Goal: Task Accomplishment & Management: Use online tool/utility

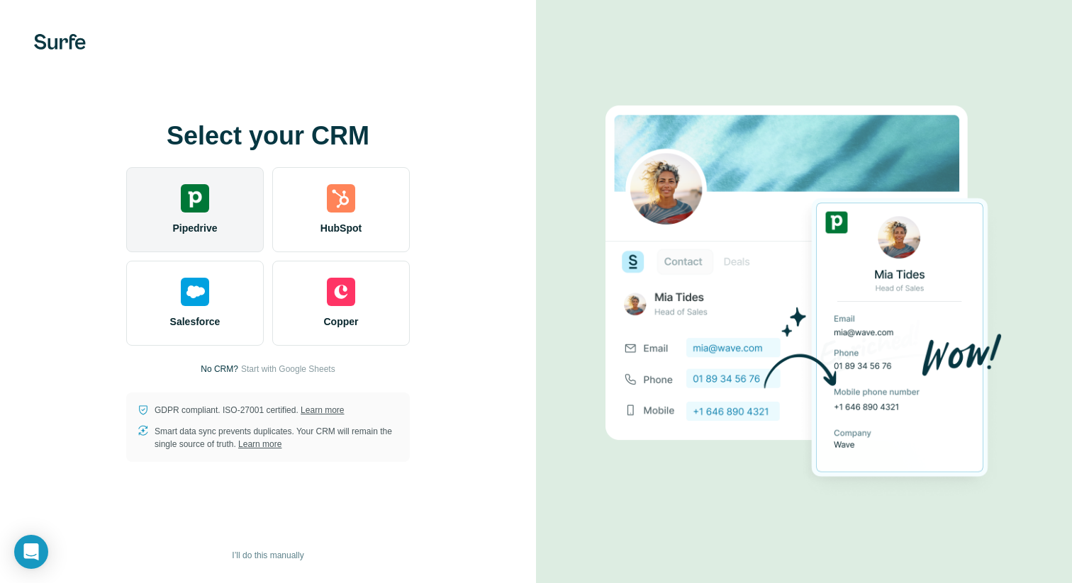
click at [218, 201] on div "Pipedrive" at bounding box center [195, 209] width 138 height 85
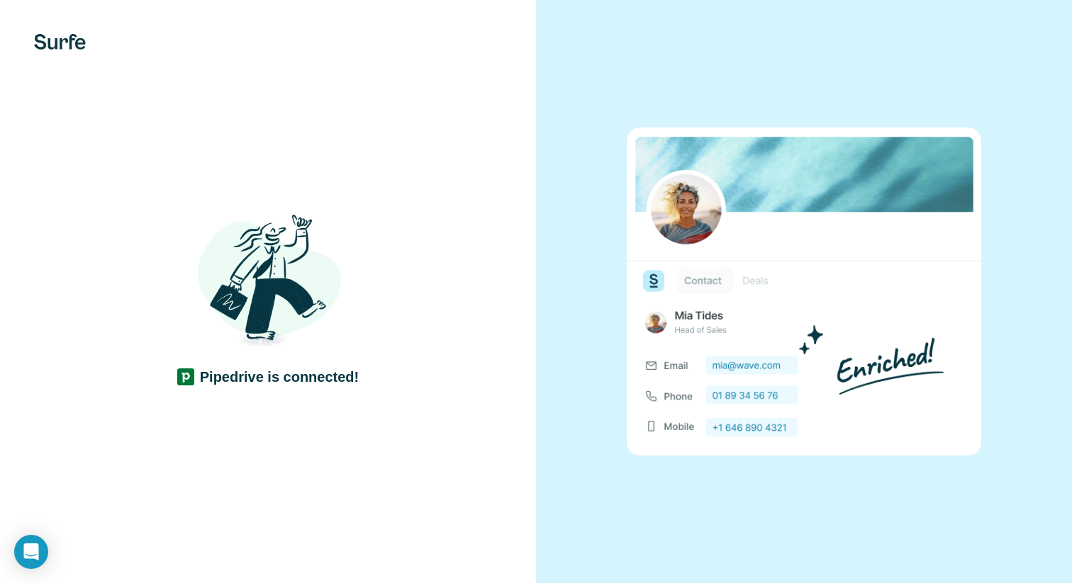
click at [482, 264] on div "Pipedrive is connected!" at bounding box center [267, 292] width 479 height 190
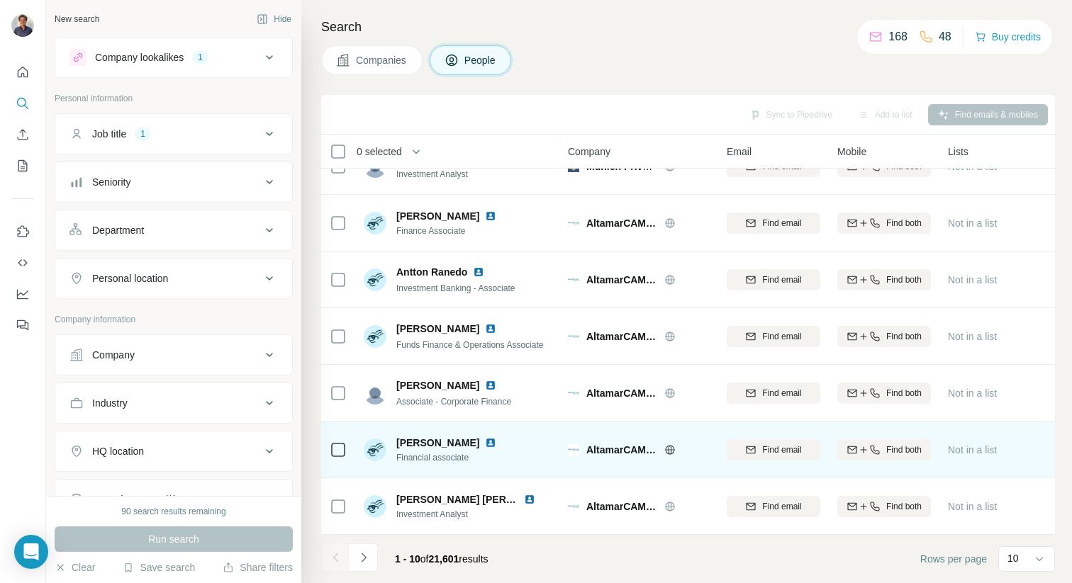
scroll to position [208, 0]
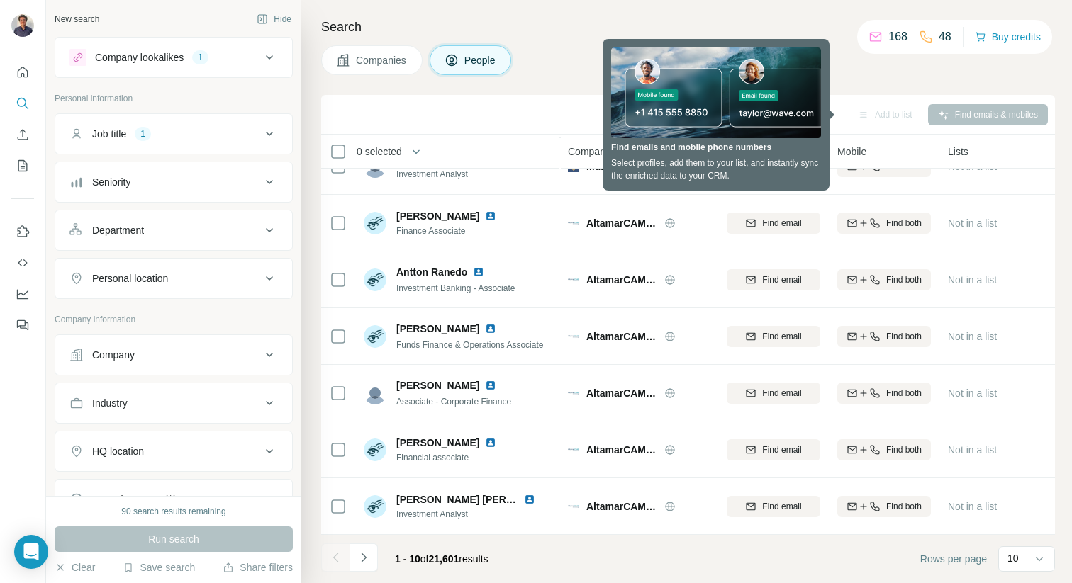
click at [578, 38] on div "Search Companies People Sync to Pipedrive Add to list Find emails & mobiles 0 s…" at bounding box center [686, 291] width 770 height 583
